Goal: Book appointment/travel/reservation

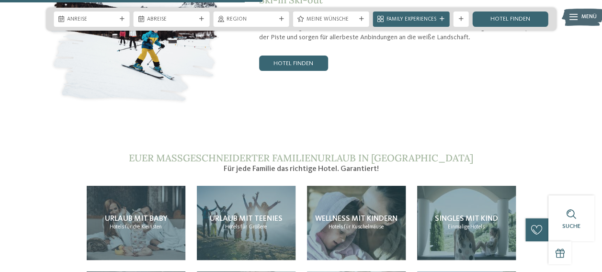
scroll to position [1518, 0]
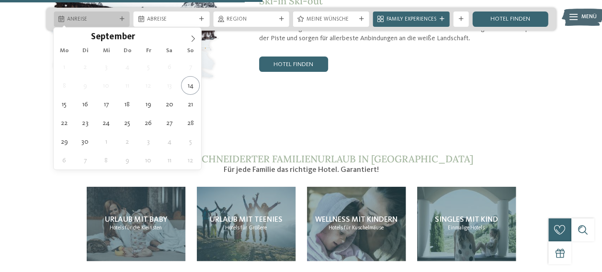
click at [126, 17] on div "Anreise" at bounding box center [92, 18] width 76 height 15
click at [192, 35] on icon at bounding box center [193, 38] width 7 height 7
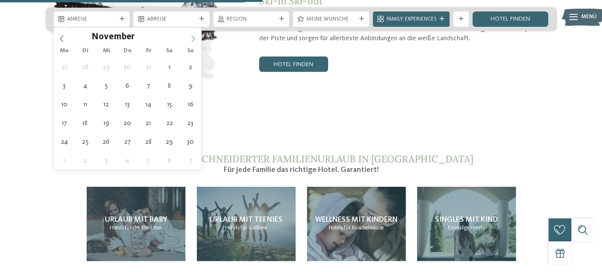
click at [192, 35] on icon at bounding box center [193, 38] width 7 height 7
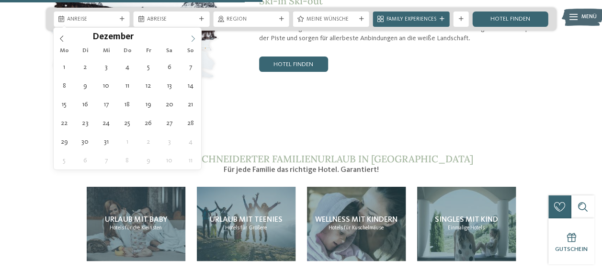
click at [192, 34] on span at bounding box center [193, 36] width 16 height 16
type input "****"
drag, startPoint x: 192, startPoint y: 34, endPoint x: 193, endPoint y: 41, distance: 6.8
click at [193, 41] on icon at bounding box center [193, 38] width 7 height 7
type div "[DATE]"
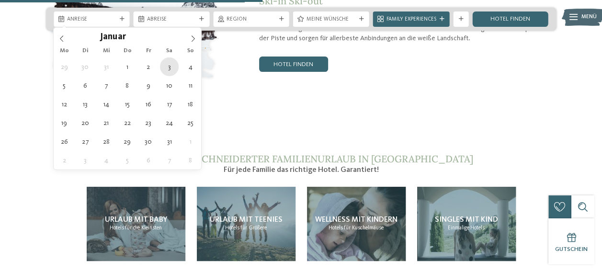
type input "****"
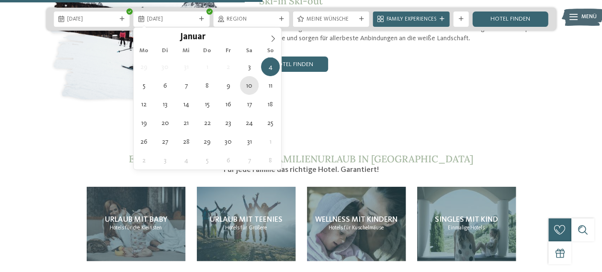
type div "10.01.2026"
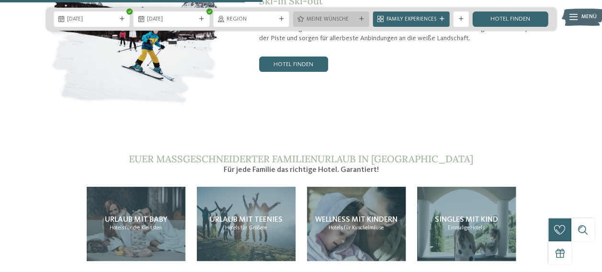
click at [313, 19] on span "Meine Wünsche" at bounding box center [331, 20] width 49 height 8
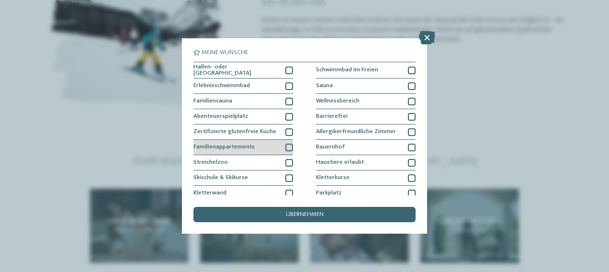
click at [286, 147] on div at bounding box center [290, 148] width 8 height 8
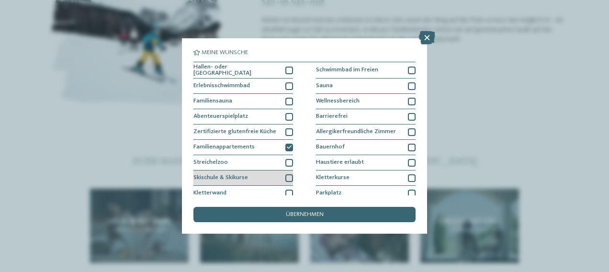
click at [288, 171] on div "Skischule & Skikurse" at bounding box center [244, 178] width 100 height 15
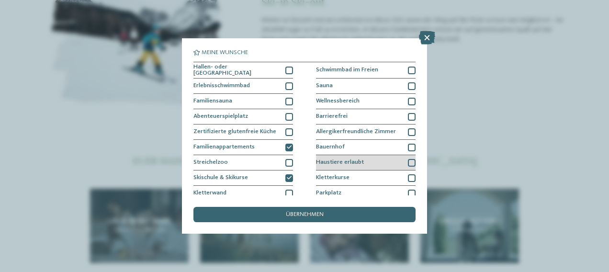
click at [343, 160] on span "Haustiere erlaubt" at bounding box center [340, 163] width 48 height 6
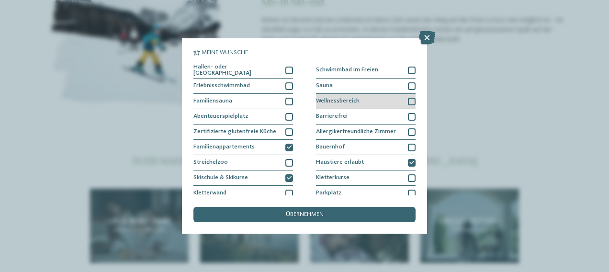
click at [338, 101] on span "Wellnessbereich" at bounding box center [338, 101] width 44 height 6
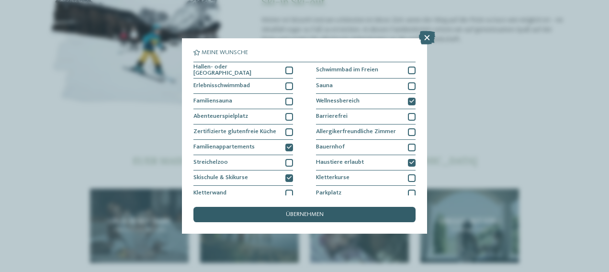
click at [325, 213] on div "übernehmen" at bounding box center [305, 214] width 222 height 15
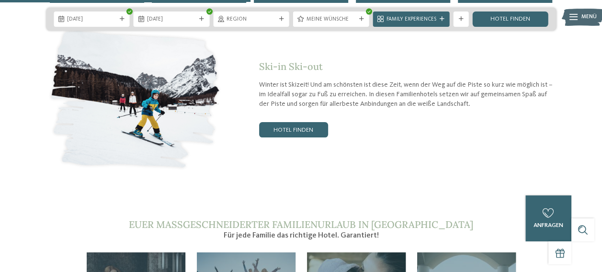
scroll to position [1441, 0]
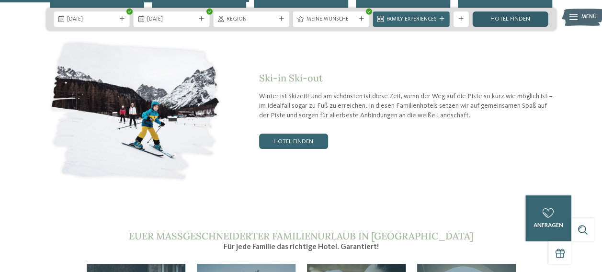
click at [488, 17] on link "Hotel finden" at bounding box center [510, 18] width 76 height 15
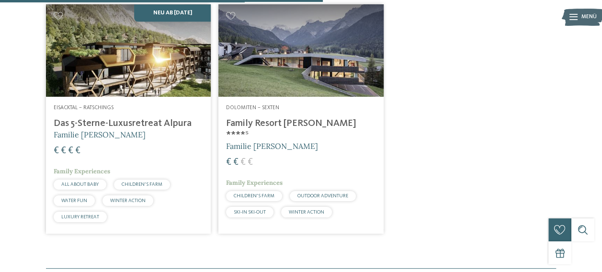
scroll to position [509, 0]
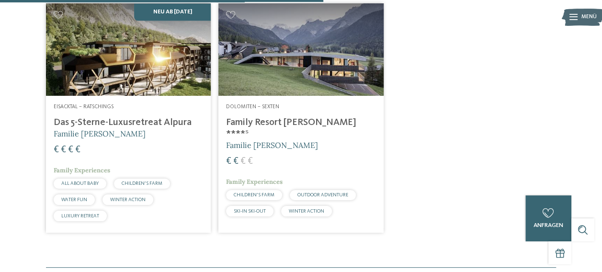
click at [169, 56] on img at bounding box center [128, 49] width 165 height 93
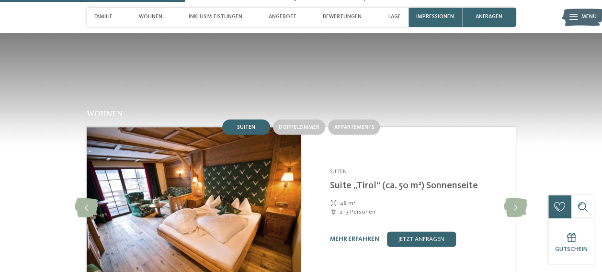
scroll to position [906, 0]
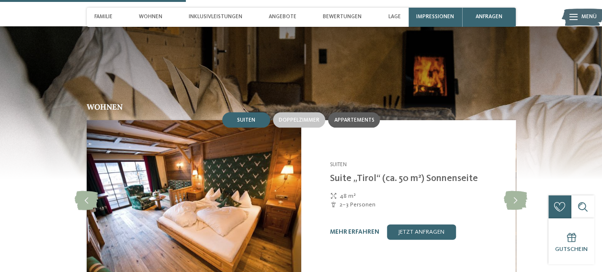
click at [336, 117] on span "Appartements" at bounding box center [354, 120] width 40 height 6
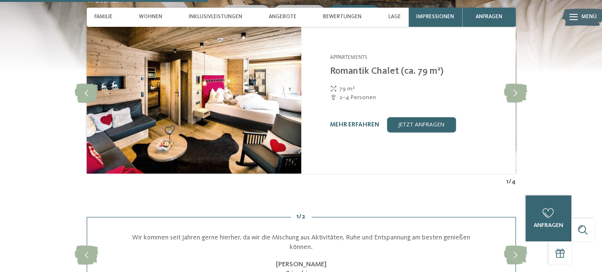
scroll to position [1013, 0]
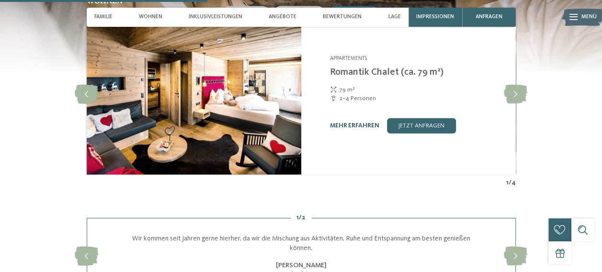
click at [347, 123] on link "mehr erfahren" at bounding box center [354, 126] width 49 height 6
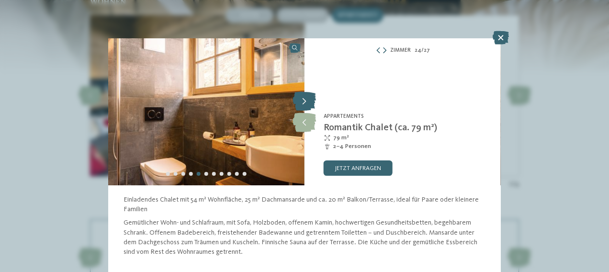
click at [302, 96] on icon at bounding box center [304, 101] width 23 height 19
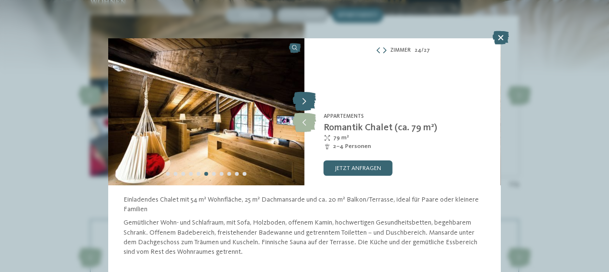
click at [302, 96] on icon at bounding box center [304, 101] width 23 height 19
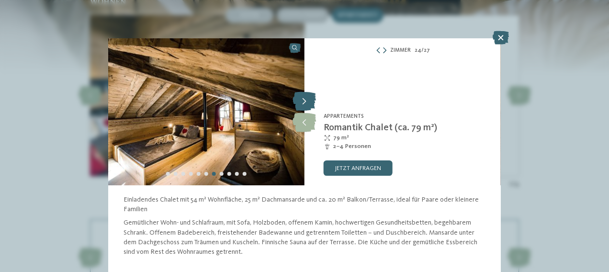
click at [302, 96] on icon at bounding box center [304, 101] width 23 height 19
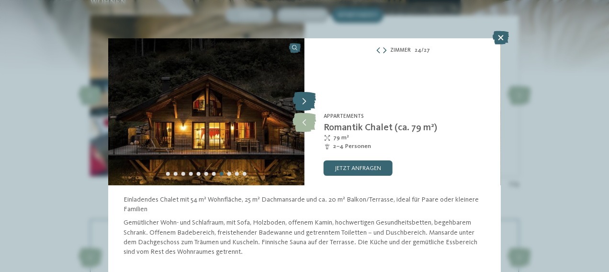
click at [302, 96] on icon at bounding box center [304, 101] width 23 height 19
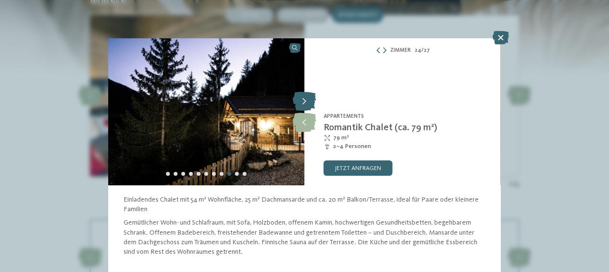
click at [302, 96] on icon at bounding box center [304, 101] width 23 height 19
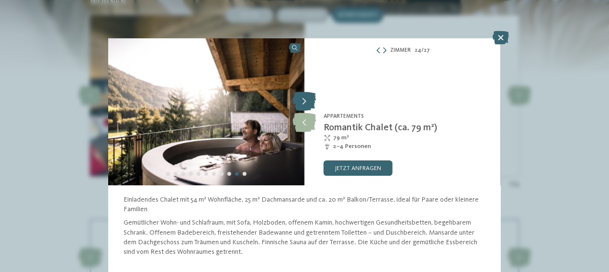
click at [302, 96] on icon at bounding box center [304, 101] width 23 height 19
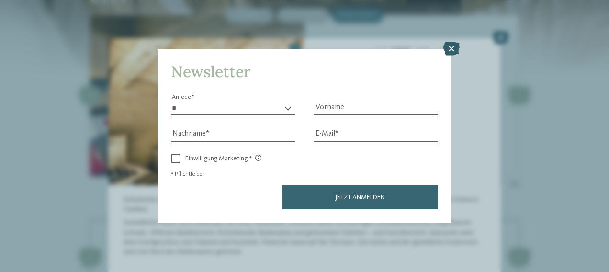
click at [452, 46] on icon at bounding box center [452, 48] width 16 height 13
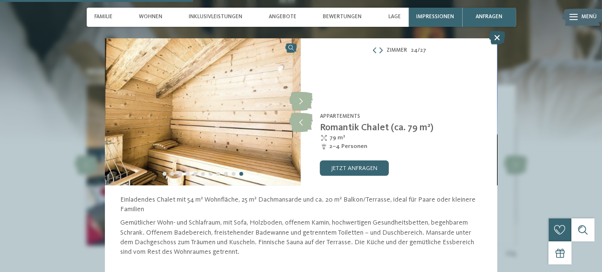
click at [497, 38] on icon at bounding box center [497, 37] width 16 height 13
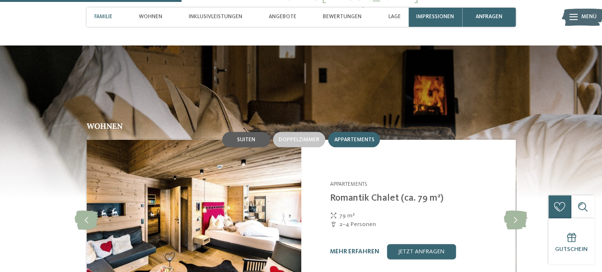
scroll to position [886, 0]
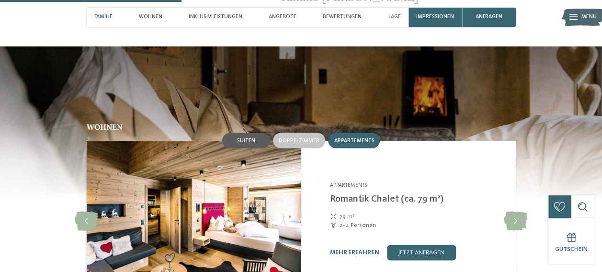
click at [244, 137] on div "Suiten" at bounding box center [246, 140] width 48 height 15
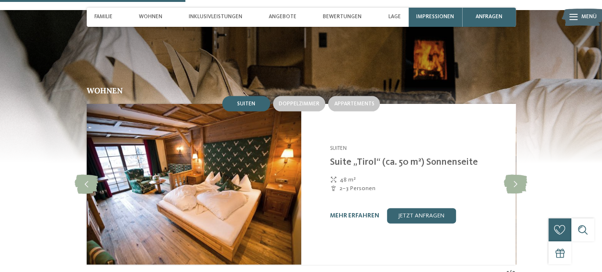
scroll to position [902, 0]
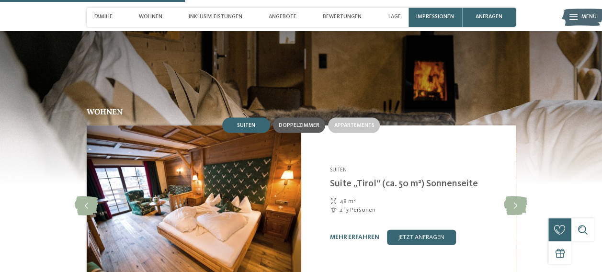
click at [287, 122] on span "Doppelzimmer" at bounding box center [299, 125] width 41 height 6
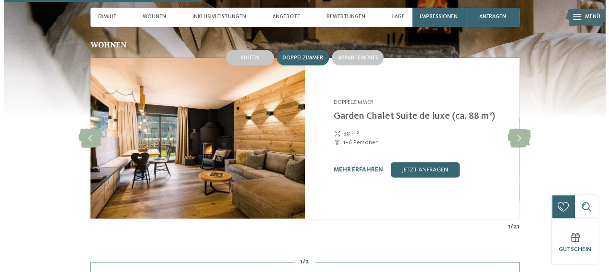
scroll to position [968, 0]
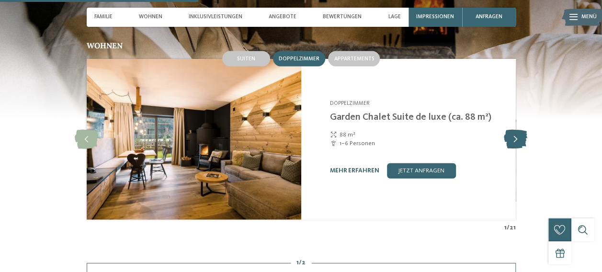
click at [511, 130] on icon at bounding box center [515, 139] width 23 height 19
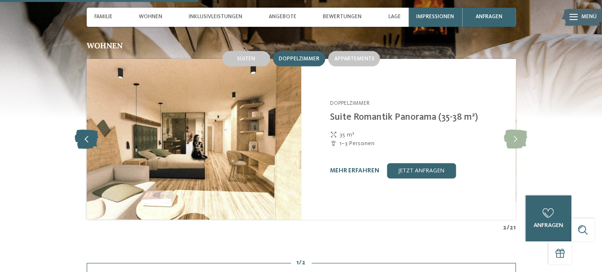
click at [79, 130] on icon at bounding box center [86, 139] width 23 height 19
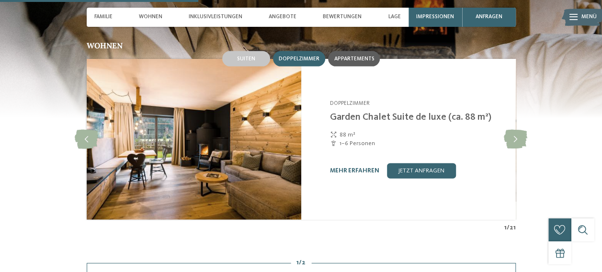
click at [363, 56] on span "Appartements" at bounding box center [354, 59] width 40 height 6
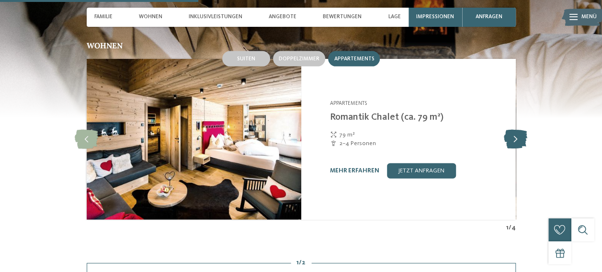
click at [518, 130] on icon at bounding box center [515, 139] width 23 height 19
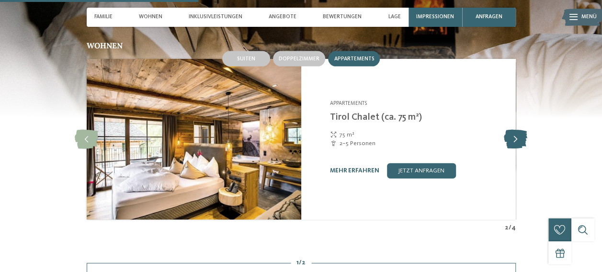
click at [518, 130] on icon at bounding box center [515, 139] width 23 height 19
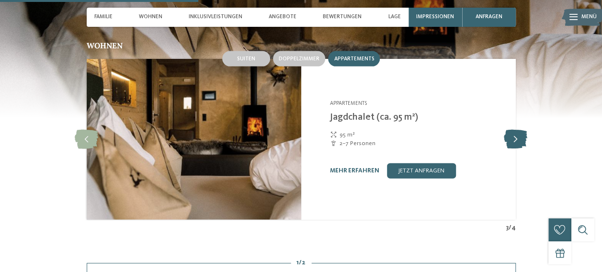
click at [518, 130] on icon at bounding box center [515, 139] width 23 height 19
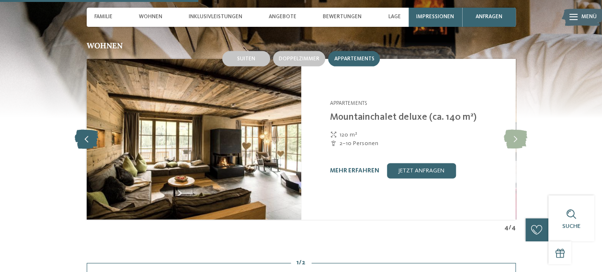
click at [84, 133] on icon at bounding box center [86, 139] width 23 height 19
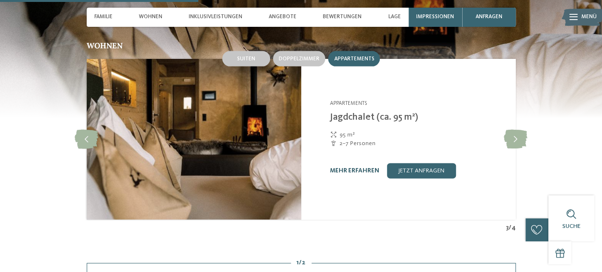
click at [335, 168] on link "mehr erfahren" at bounding box center [354, 171] width 49 height 6
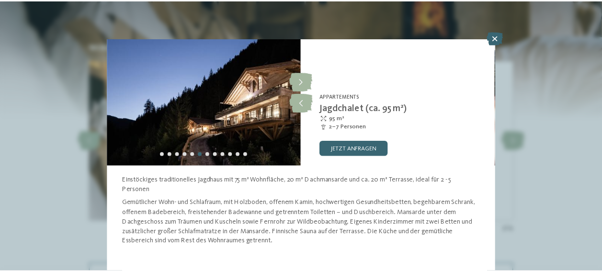
scroll to position [21, 0]
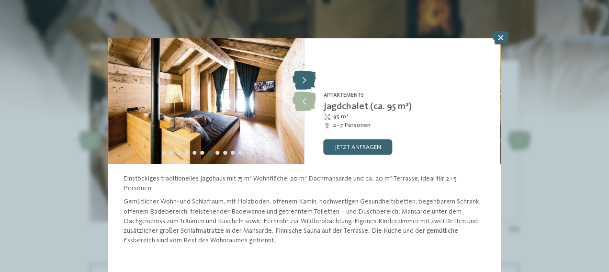
click at [310, 80] on icon at bounding box center [304, 80] width 23 height 19
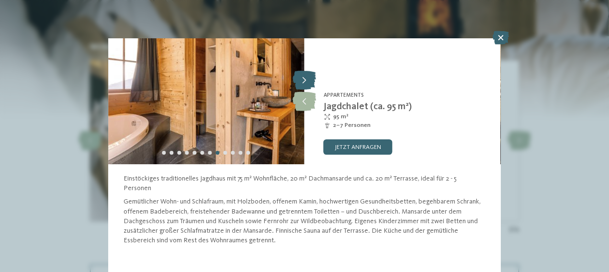
click at [310, 80] on icon at bounding box center [304, 80] width 23 height 19
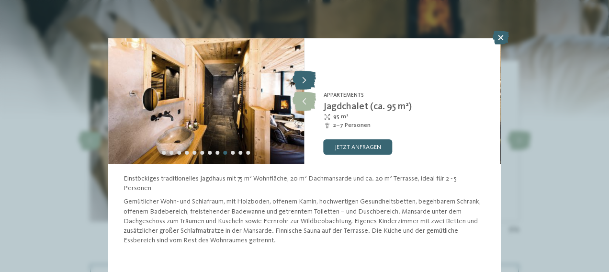
click at [310, 80] on icon at bounding box center [304, 80] width 23 height 19
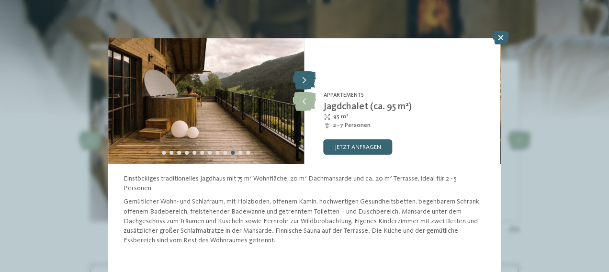
click at [310, 80] on icon at bounding box center [304, 80] width 23 height 19
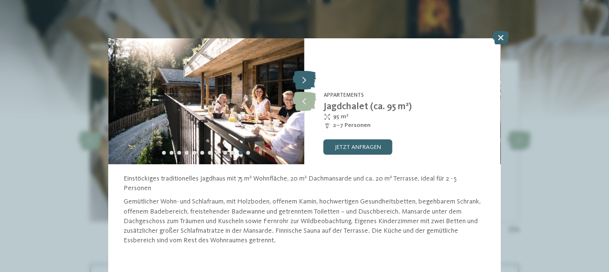
click at [310, 80] on icon at bounding box center [304, 80] width 23 height 19
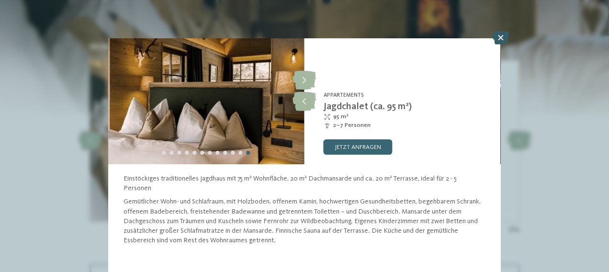
click at [499, 39] on icon at bounding box center [501, 37] width 16 height 13
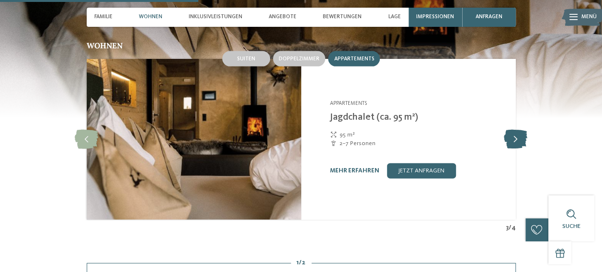
click at [518, 133] on icon at bounding box center [515, 139] width 23 height 19
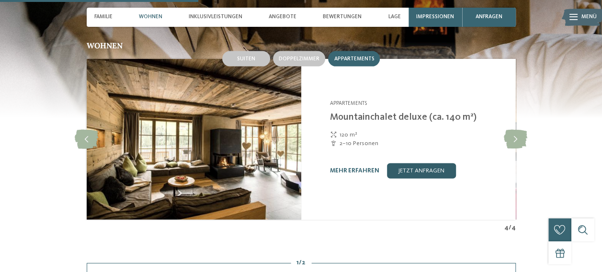
click at [427, 163] on link "jetzt anfragen" at bounding box center [421, 170] width 69 height 15
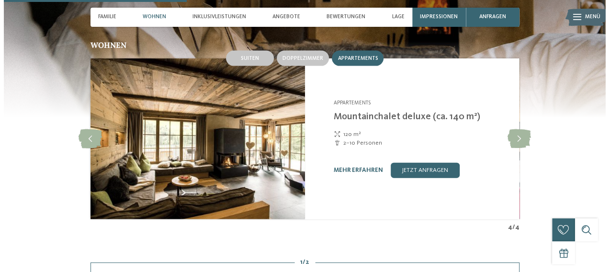
scroll to position [966, 0]
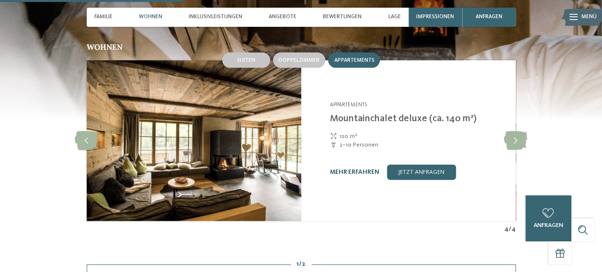
click at [348, 169] on link "mehr erfahren" at bounding box center [354, 172] width 49 height 6
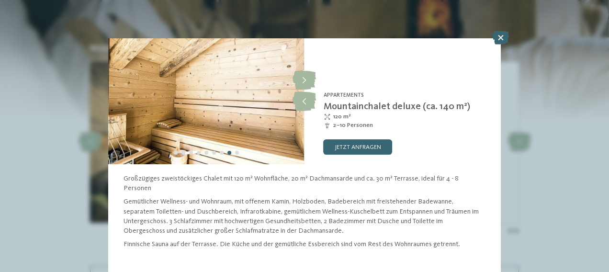
scroll to position [25, 0]
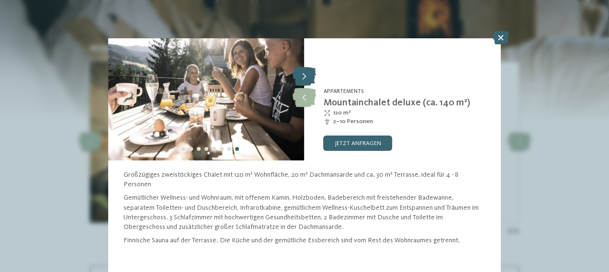
click at [300, 74] on icon at bounding box center [304, 76] width 23 height 19
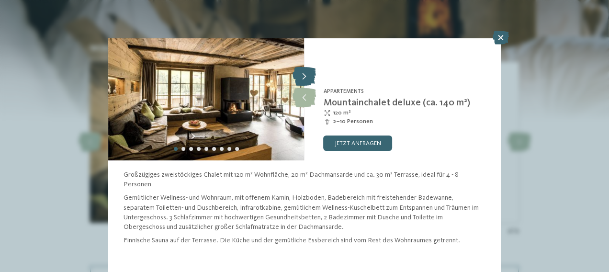
click at [300, 74] on icon at bounding box center [304, 76] width 23 height 19
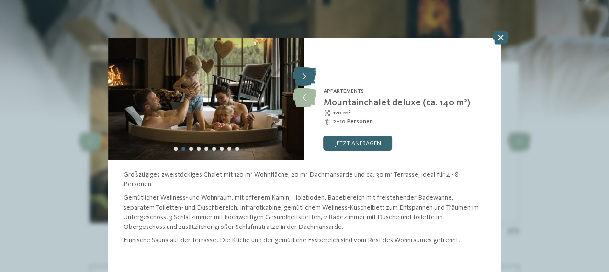
click at [300, 74] on icon at bounding box center [304, 76] width 23 height 19
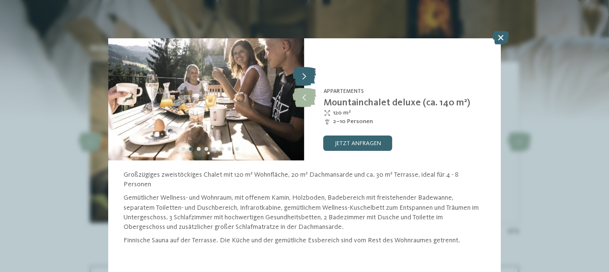
click at [300, 74] on icon at bounding box center [304, 76] width 23 height 19
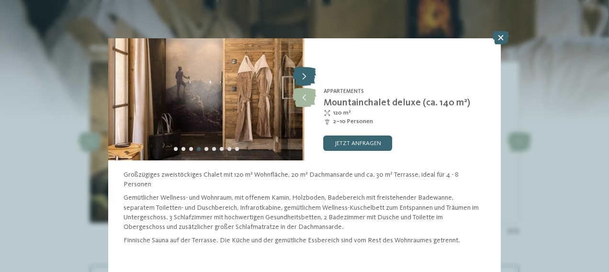
click at [300, 74] on icon at bounding box center [304, 76] width 23 height 19
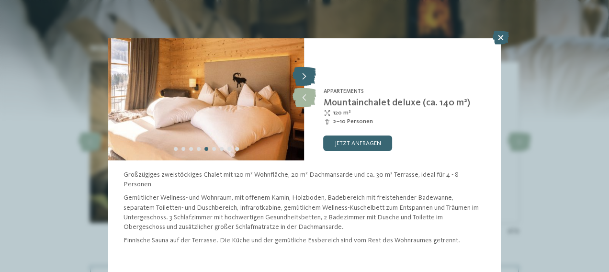
click at [300, 74] on icon at bounding box center [304, 76] width 23 height 19
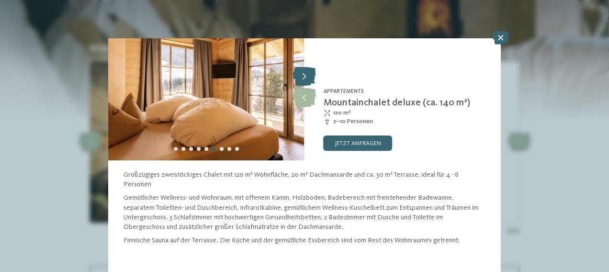
click at [300, 74] on icon at bounding box center [304, 76] width 23 height 19
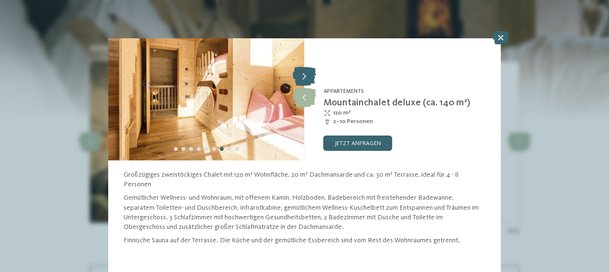
click at [300, 74] on icon at bounding box center [304, 76] width 23 height 19
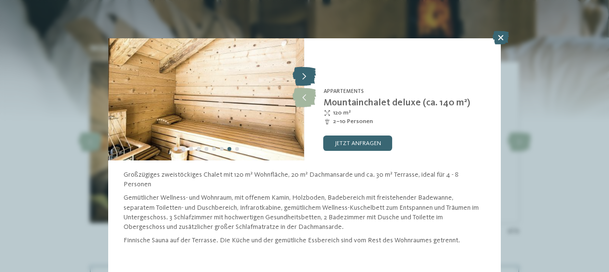
click at [300, 74] on icon at bounding box center [304, 76] width 23 height 19
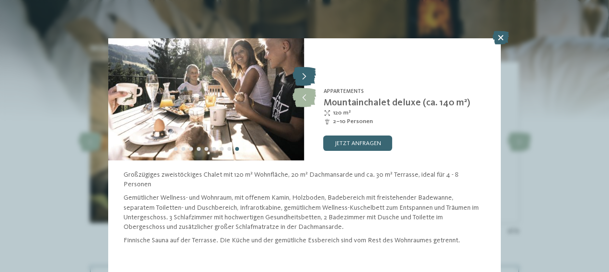
click at [300, 74] on icon at bounding box center [304, 76] width 23 height 19
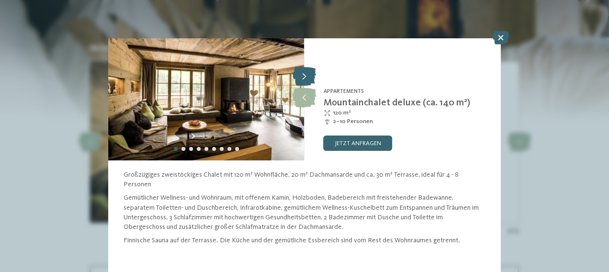
click at [300, 74] on icon at bounding box center [304, 76] width 23 height 19
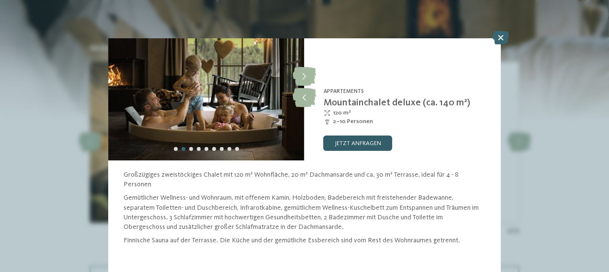
click at [336, 140] on link "jetzt anfragen" at bounding box center [358, 143] width 69 height 15
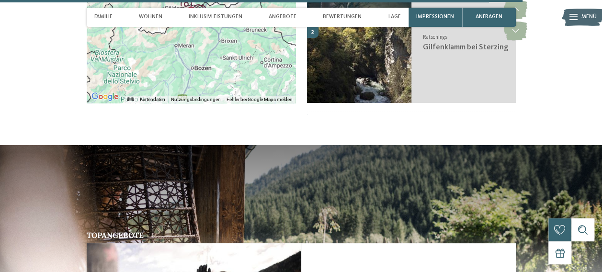
scroll to position [2126, 0]
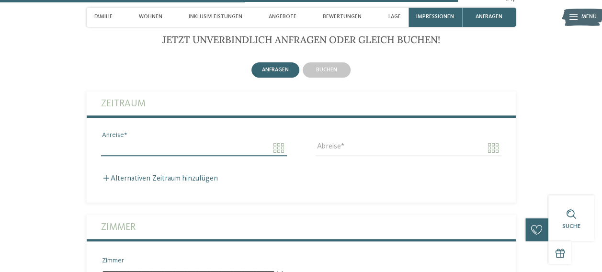
click at [274, 140] on input "Anreise" at bounding box center [194, 148] width 186 height 16
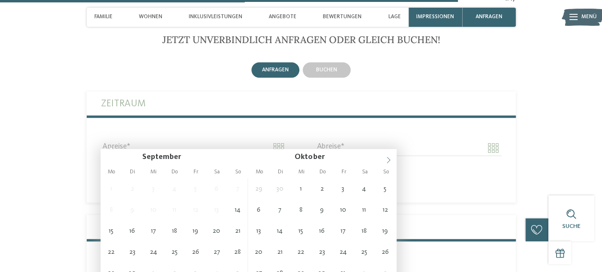
click at [389, 157] on icon at bounding box center [388, 160] width 7 height 7
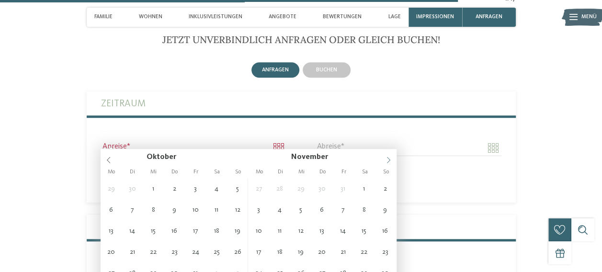
click at [389, 157] on icon at bounding box center [388, 160] width 7 height 7
type input "****"
click at [389, 157] on icon at bounding box center [388, 160] width 7 height 7
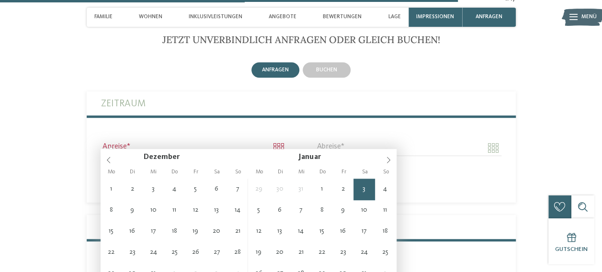
type input "**********"
type input "****"
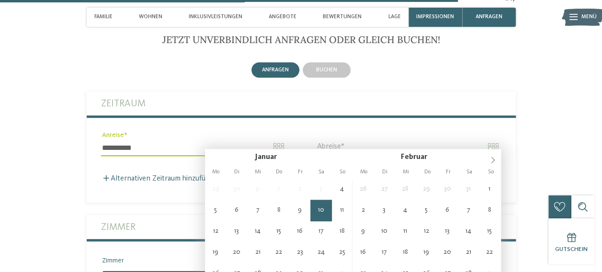
type input "**********"
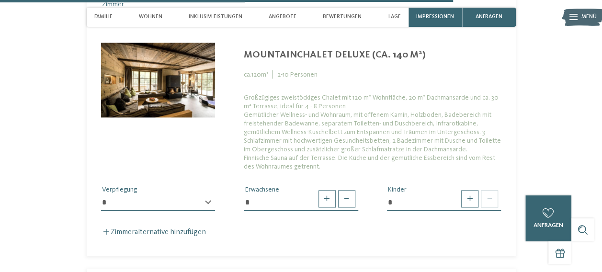
scroll to position [2407, 0]
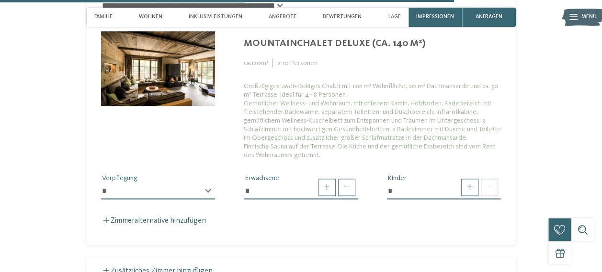
click at [210, 184] on select "**********" at bounding box center [158, 191] width 114 height 16
select select "*"
click at [101, 183] on select "**********" at bounding box center [158, 191] width 114 height 16
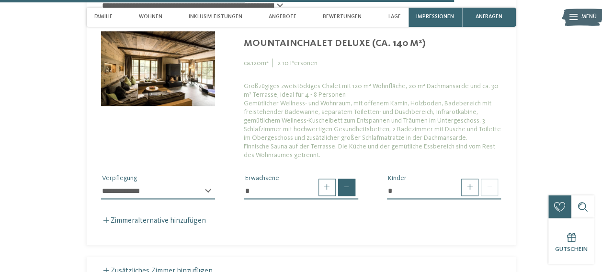
click at [348, 182] on span at bounding box center [346, 187] width 17 height 17
type input "*"
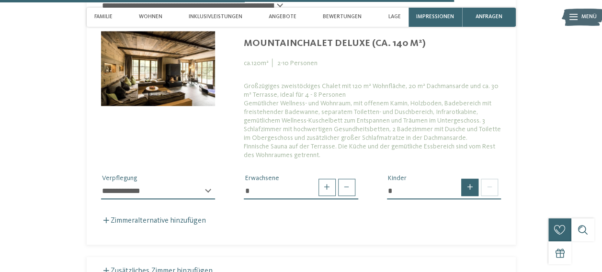
click at [465, 184] on span at bounding box center [469, 187] width 17 height 17
type input "*"
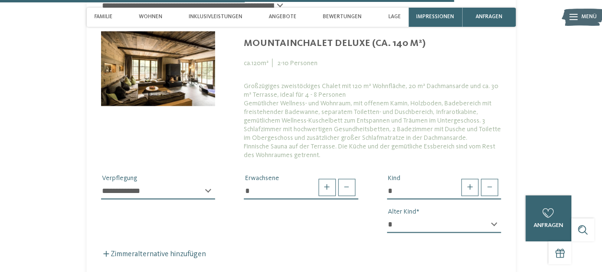
click at [497, 217] on select "* * * * * * * * * * * ** ** ** ** ** ** ** **" at bounding box center [444, 225] width 114 height 16
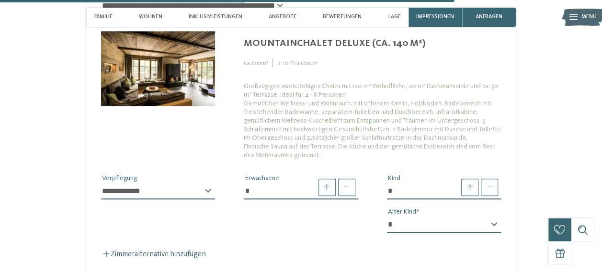
select select "*"
click at [387, 217] on select "* * * * * * * * * * * ** ** ** ** ** ** ** **" at bounding box center [444, 225] width 114 height 16
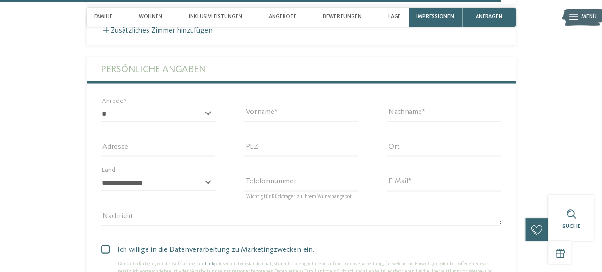
scroll to position [2683, 0]
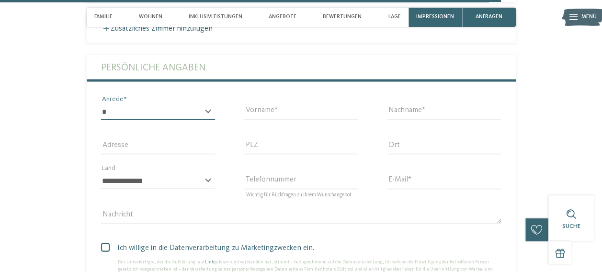
click at [199, 103] on select "* **** **** ******* ******" at bounding box center [158, 111] width 114 height 16
select select "*"
click at [101, 103] on select "* **** **** ******* ******" at bounding box center [158, 111] width 114 height 16
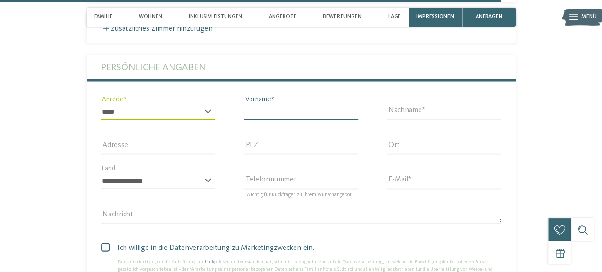
click at [249, 104] on input "Vorname" at bounding box center [301, 111] width 114 height 16
type input "****"
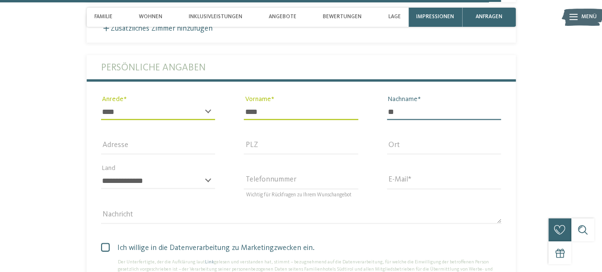
type input "******"
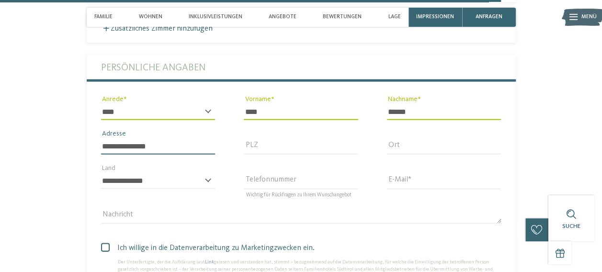
type input "**********"
type input "*****"
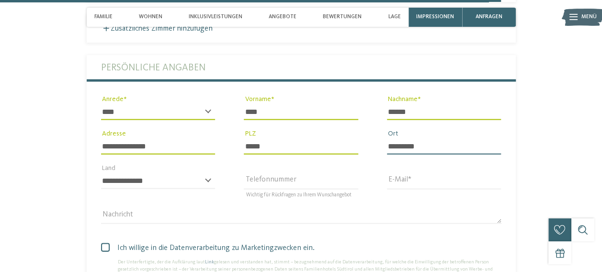
type input "*********"
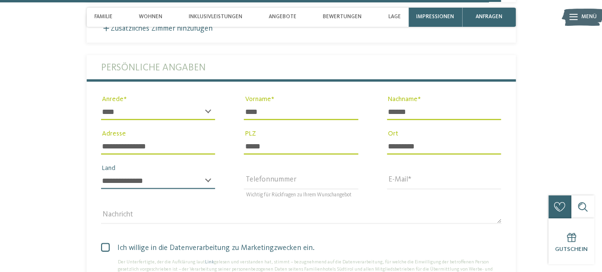
select select "**"
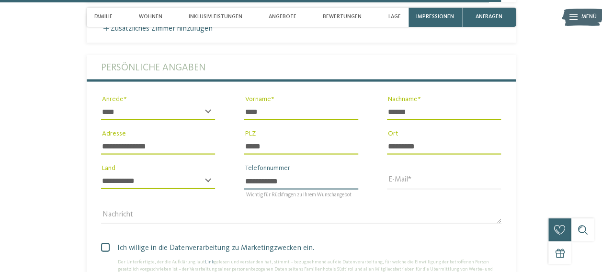
type input "**********"
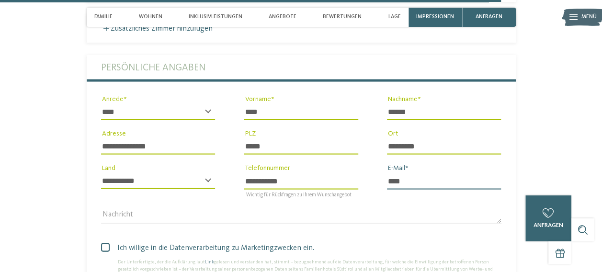
type input "**********"
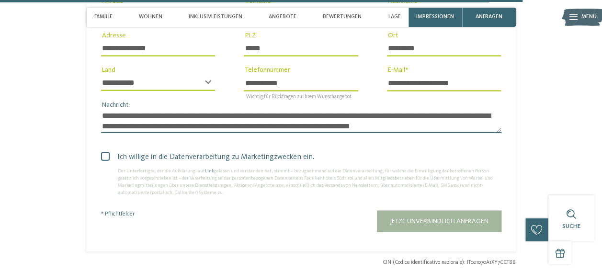
scroll to position [2804, 0]
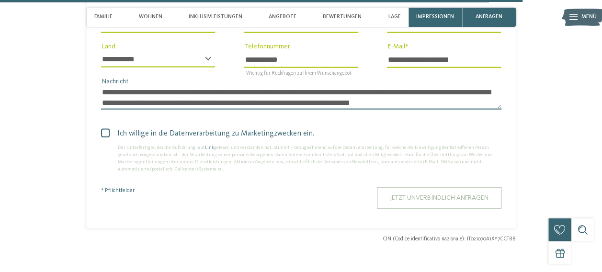
type textarea "**********"
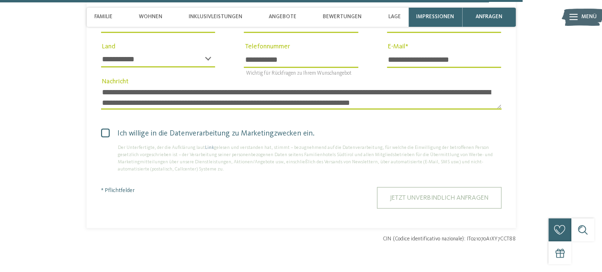
click at [390, 194] on span "Jetzt unverbindlich anfragen" at bounding box center [439, 197] width 99 height 7
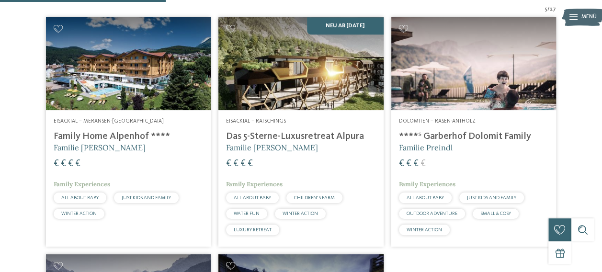
scroll to position [259, 0]
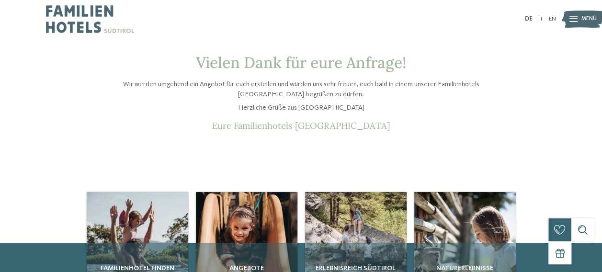
click at [76, 20] on img at bounding box center [90, 19] width 88 height 38
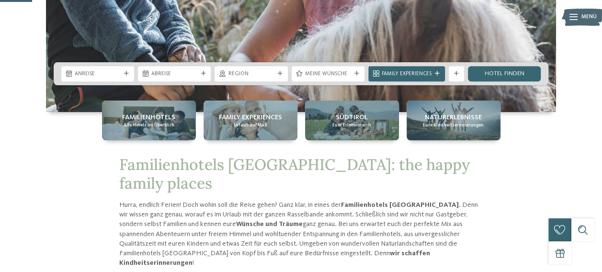
scroll to position [175, 0]
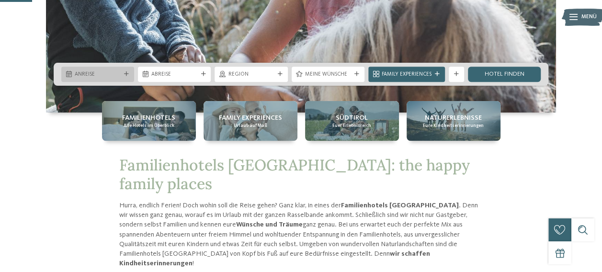
click at [114, 76] on span "Anreise" at bounding box center [98, 75] width 46 height 8
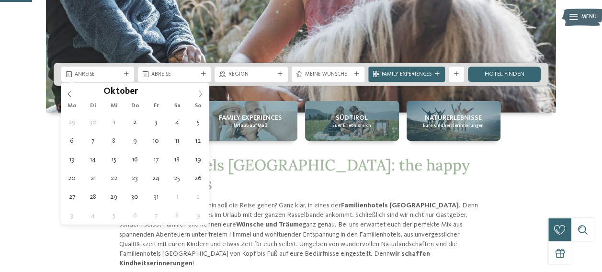
click at [195, 92] on span at bounding box center [201, 91] width 16 height 16
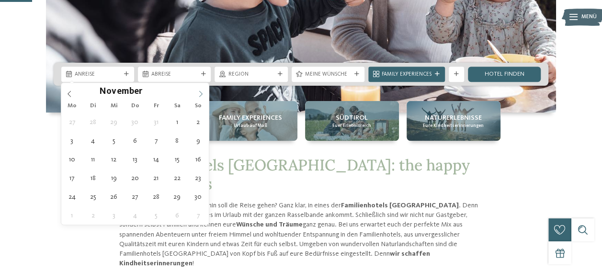
click at [195, 92] on span at bounding box center [201, 91] width 16 height 16
type div "[DATE]"
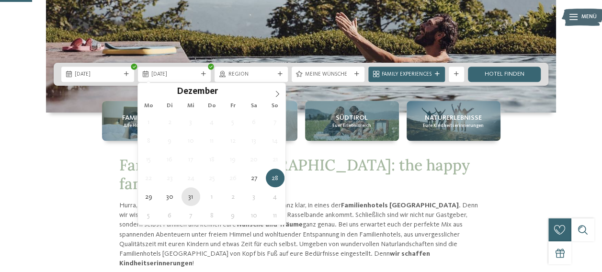
type div "[DATE]"
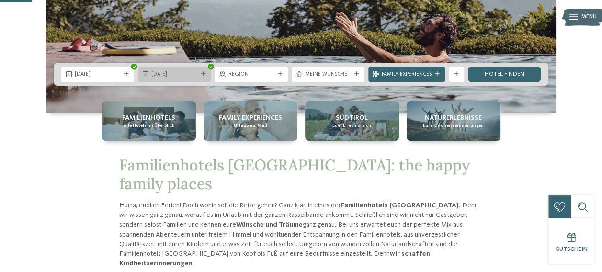
click at [200, 73] on div at bounding box center [203, 74] width 8 height 5
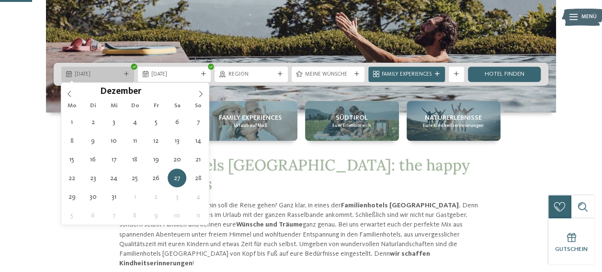
click at [129, 71] on div "[DATE]" at bounding box center [97, 74] width 73 height 15
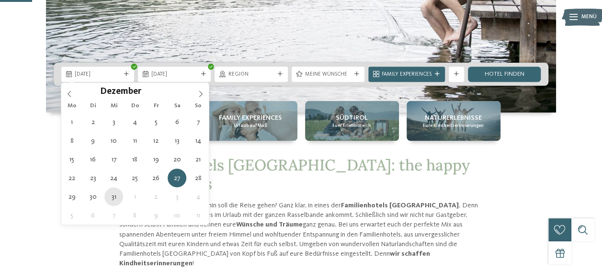
type div "[DATE]"
type input "****"
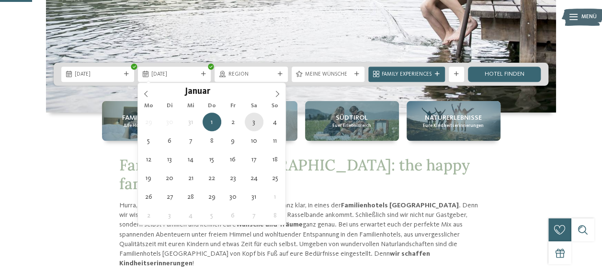
type div "[DATE]"
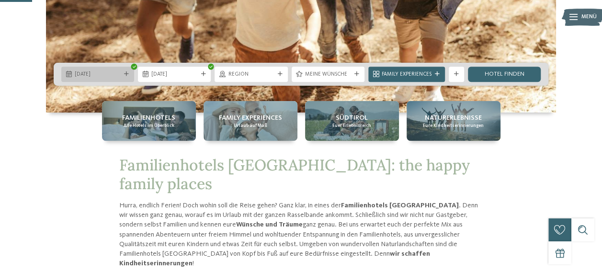
click at [127, 73] on icon at bounding box center [126, 74] width 5 height 5
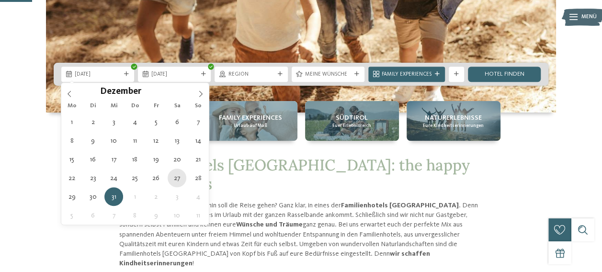
type div "[DATE]"
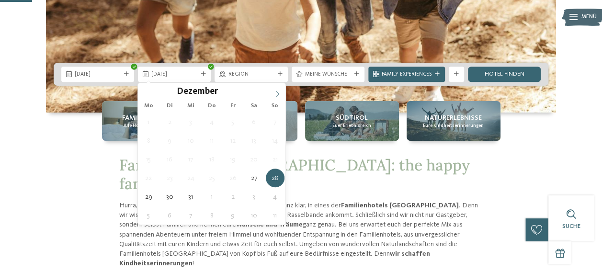
type input "****"
click at [278, 94] on icon at bounding box center [277, 94] width 3 height 6
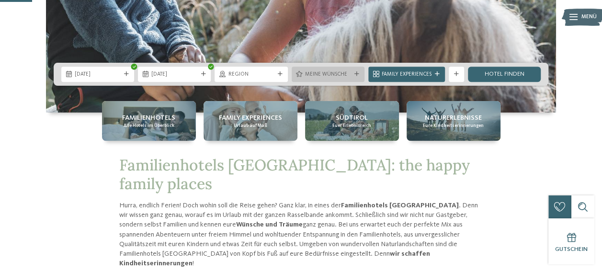
click at [354, 77] on div "Meine Wünsche" at bounding box center [328, 74] width 73 height 15
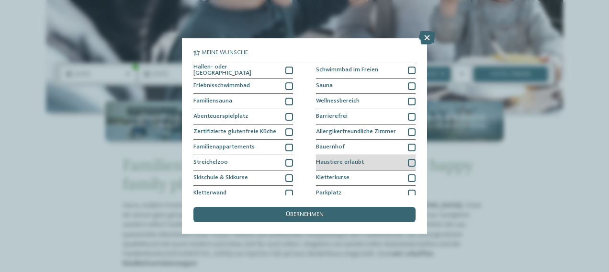
click at [354, 160] on span "Haustiere erlaubt" at bounding box center [340, 163] width 48 height 6
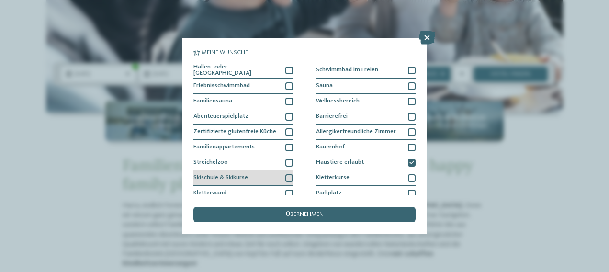
click at [277, 171] on div "Skischule & Skikurse" at bounding box center [244, 178] width 100 height 15
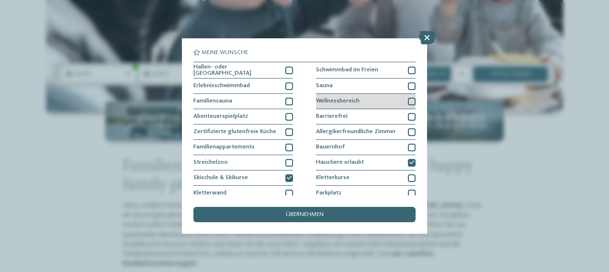
click at [339, 101] on span "Wellnessbereich" at bounding box center [338, 101] width 44 height 6
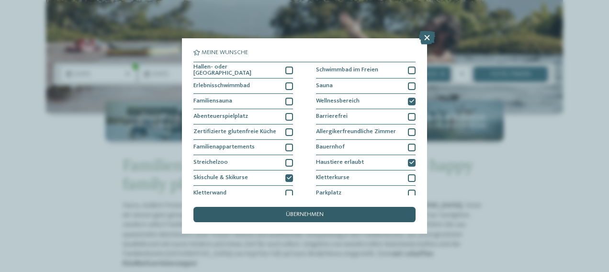
click at [335, 214] on div "übernehmen" at bounding box center [305, 214] width 222 height 15
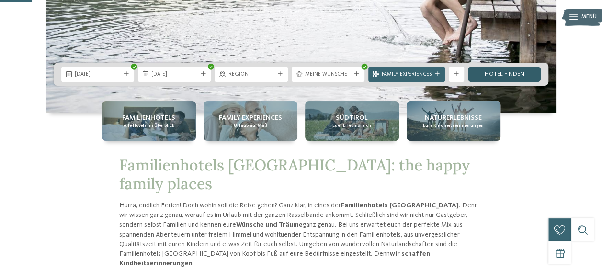
click at [484, 69] on link "Hotel finden" at bounding box center [504, 74] width 73 height 15
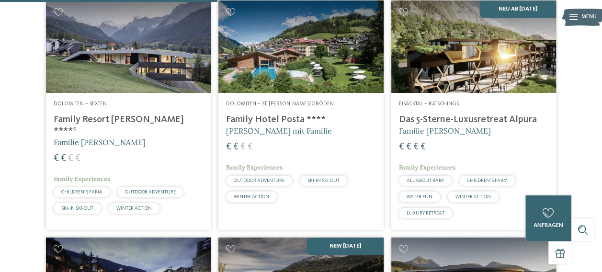
scroll to position [510, 0]
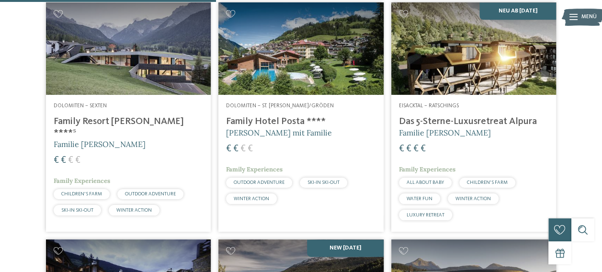
click at [194, 63] on img at bounding box center [128, 48] width 165 height 93
click at [434, 60] on img at bounding box center [473, 48] width 165 height 93
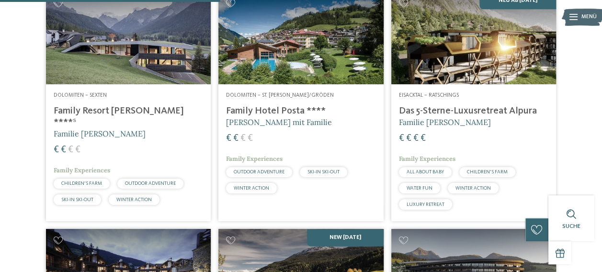
click at [265, 117] on h4 "Family Hotel Posta ****" at bounding box center [300, 110] width 149 height 11
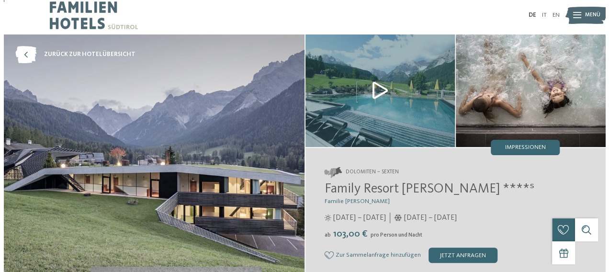
scroll to position [1, 0]
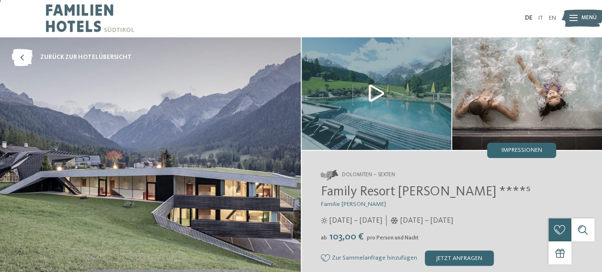
click at [375, 99] on img at bounding box center [377, 93] width 150 height 113
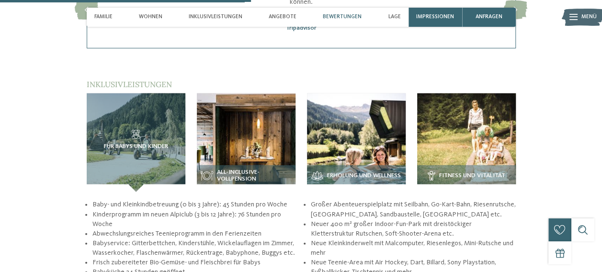
scroll to position [1263, 0]
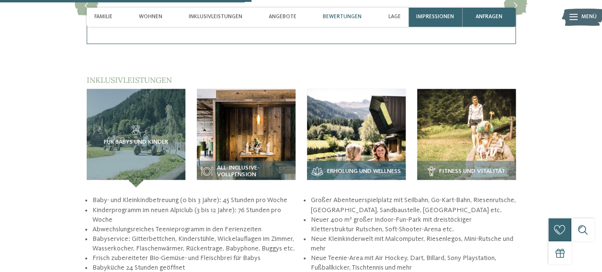
click at [389, 129] on img at bounding box center [356, 138] width 99 height 99
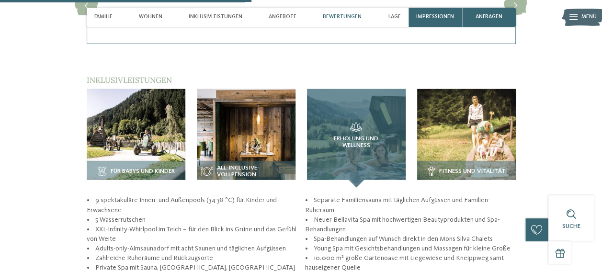
click at [389, 136] on span "Erholung und Wellness" at bounding box center [356, 142] width 68 height 13
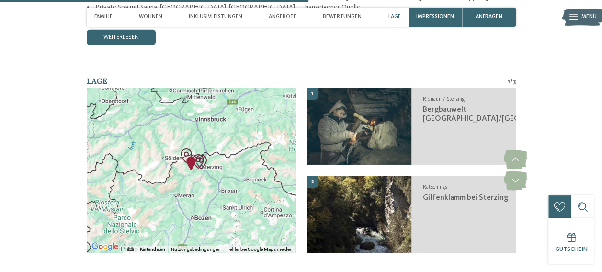
scroll to position [1524, 0]
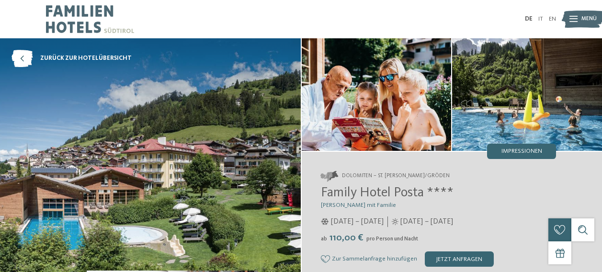
drag, startPoint x: 0, startPoint y: 0, endPoint x: 197, endPoint y: 135, distance: 238.9
click at [197, 135] on img at bounding box center [150, 162] width 301 height 248
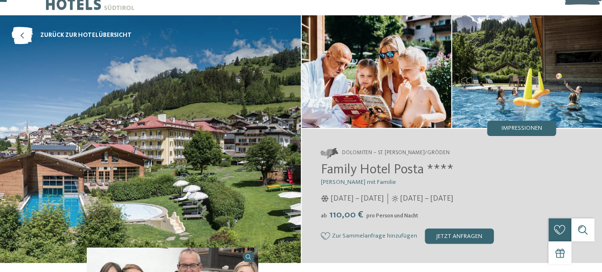
scroll to position [19, 0]
